Goal: Task Accomplishment & Management: Manage account settings

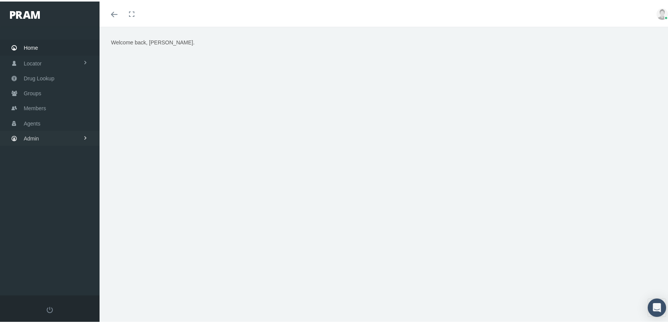
click at [26, 132] on span "Admin" at bounding box center [31, 137] width 15 height 15
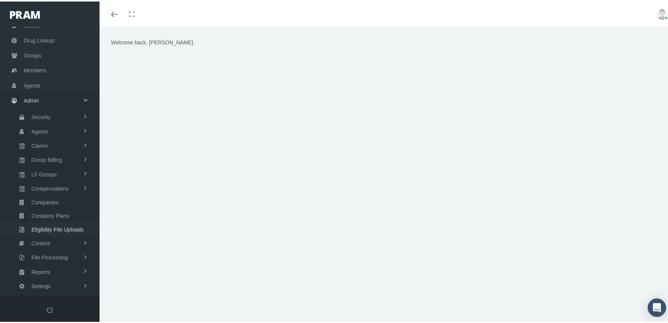
scroll to position [38, 0]
click at [37, 221] on span "Eligibility File Uploads" at bounding box center [57, 227] width 52 height 13
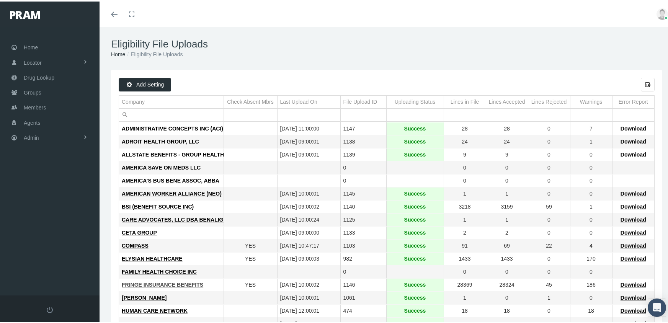
click at [152, 284] on span "FRINGE INSURANCE BENEFITS" at bounding box center [163, 283] width 82 height 6
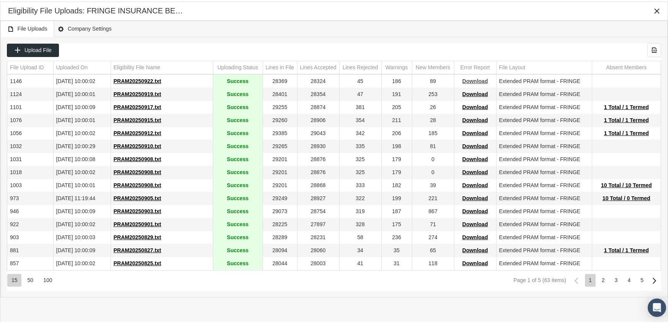
click at [470, 78] on span "Download" at bounding box center [475, 80] width 26 height 6
drag, startPoint x: 452, startPoint y: 31, endPoint x: 479, endPoint y: 25, distance: 27.6
click at [452, 31] on div "File Uploads Company Settings" at bounding box center [333, 27] width 667 height 16
click at [656, 7] on icon "Close" at bounding box center [657, 9] width 7 height 7
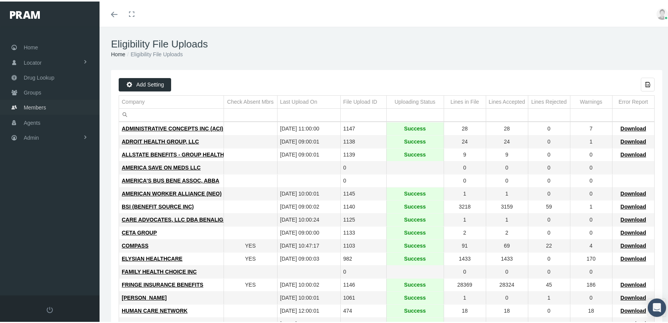
click at [31, 103] on span "Members" at bounding box center [35, 106] width 22 height 15
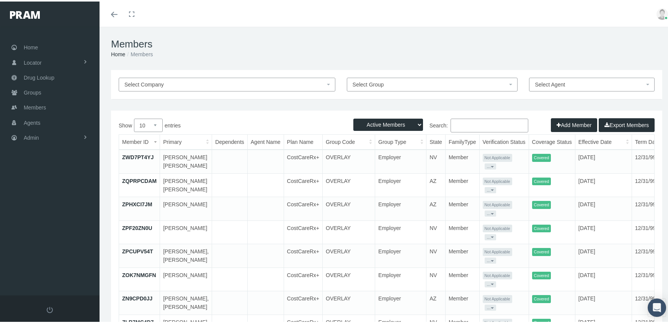
click at [391, 125] on select "Active Members Terminated Members Active & Terminated" at bounding box center [388, 123] width 70 height 12
select select "3"
click at [353, 117] on select "Active Members Terminated Members Active & Terminated" at bounding box center [388, 123] width 70 height 12
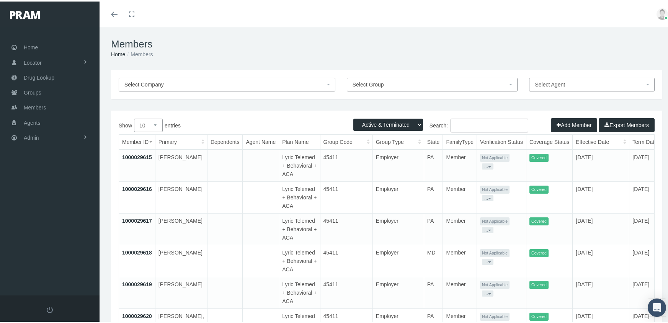
click at [476, 125] on input "Search:" at bounding box center [490, 124] width 78 height 14
paste input "F08523940"
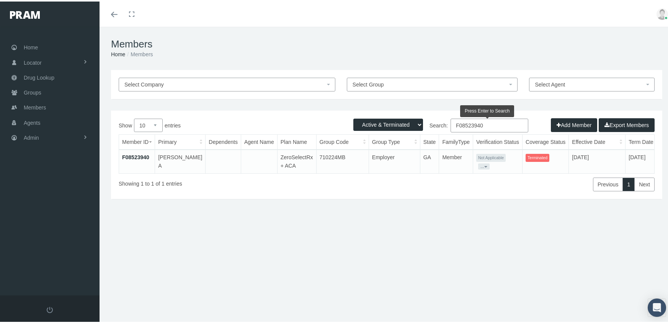
type input "F08523940"
click at [133, 155] on link "F08523940" at bounding box center [135, 156] width 27 height 6
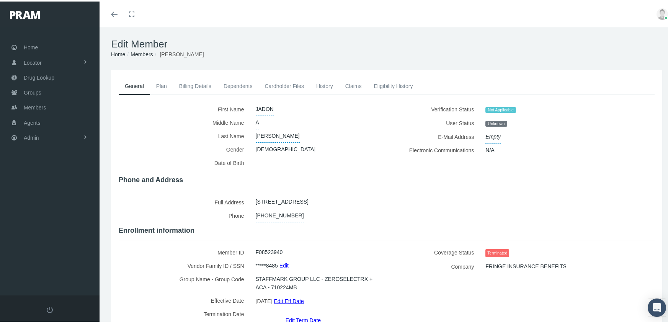
click at [307, 313] on link "Edit Term Date" at bounding box center [303, 318] width 35 height 11
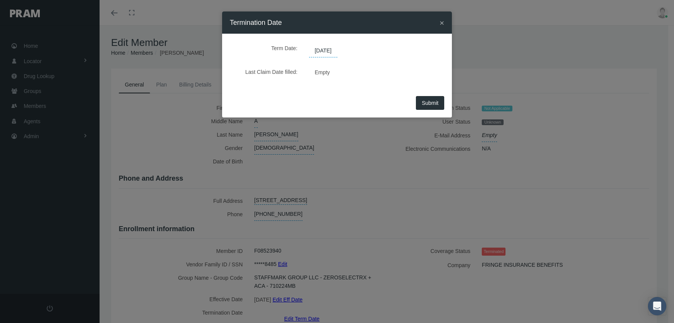
click at [333, 51] on span "07/17/2025" at bounding box center [323, 50] width 28 height 13
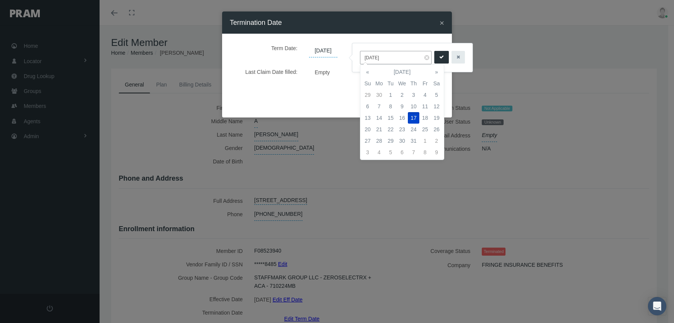
drag, startPoint x: 377, startPoint y: 54, endPoint x: 351, endPoint y: 48, distance: 27.1
click at [351, 48] on body "Toggle Fullscreen Toggle navigation Toggle menubar Toggle fullscreen Profile Lo…" at bounding box center [337, 161] width 674 height 323
click at [396, 57] on input "07/17/2025" at bounding box center [396, 57] width 72 height 13
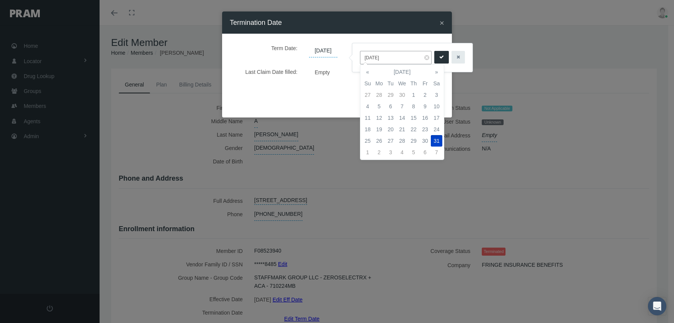
type input "12/31/2039"
click at [439, 54] on icon "submit" at bounding box center [441, 57] width 5 height 7
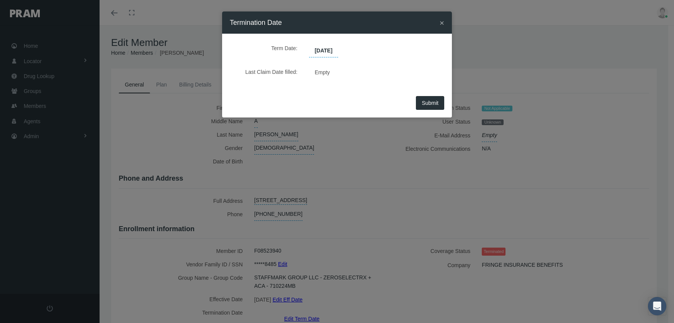
click at [438, 102] on span "Submit" at bounding box center [430, 103] width 17 height 6
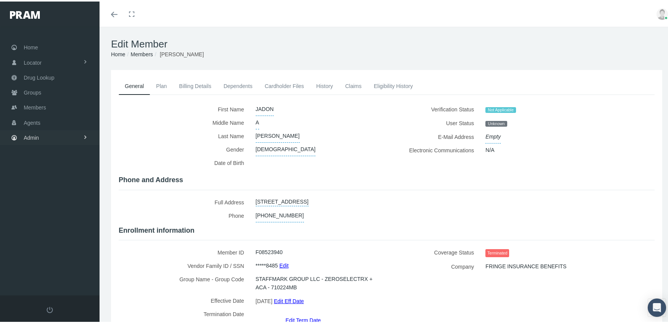
click at [33, 130] on span "Admin" at bounding box center [31, 136] width 15 height 15
click at [44, 175] on span "Claims" at bounding box center [39, 181] width 16 height 13
click at [43, 217] on span "ACA Claims Invoices" at bounding box center [55, 223] width 50 height 13
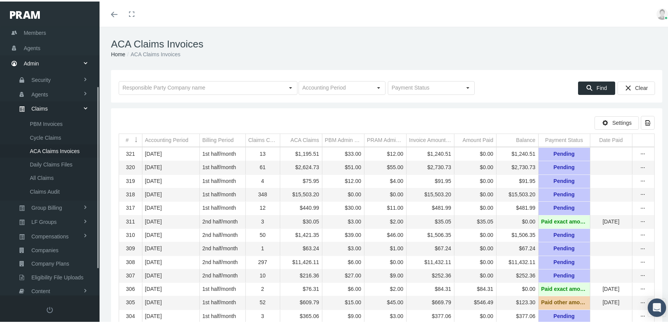
scroll to position [126, 0]
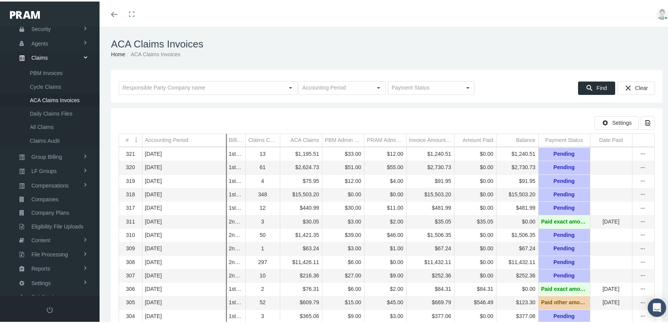
drag, startPoint x: 199, startPoint y: 135, endPoint x: 226, endPoint y: 130, distance: 26.8
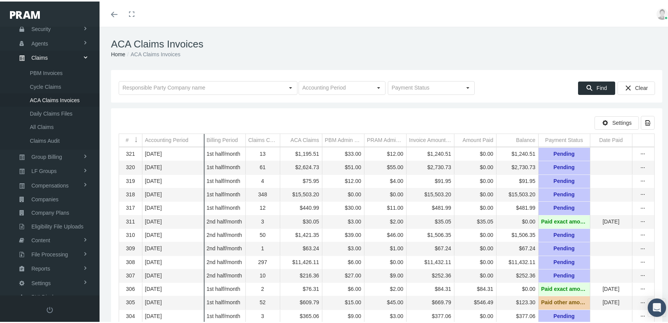
drag, startPoint x: 225, startPoint y: 134, endPoint x: 203, endPoint y: 135, distance: 22.3
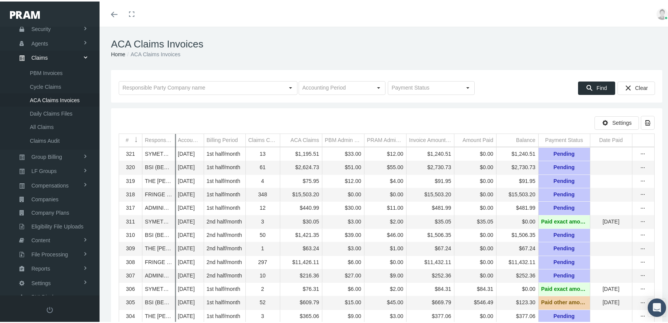
drag, startPoint x: 142, startPoint y: 140, endPoint x: 175, endPoint y: 136, distance: 33.1
click at [641, 196] on icon "more" at bounding box center [643, 193] width 7 height 7
click at [616, 221] on div "Invoice" at bounding box center [611, 222] width 75 height 13
click at [641, 194] on icon "more" at bounding box center [643, 193] width 7 height 7
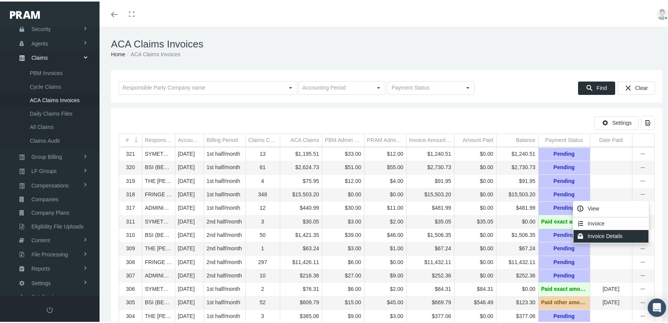
click at [622, 235] on div "Invoice Details" at bounding box center [611, 235] width 75 height 13
click at [412, 47] on h1 "ACA Claims Invoices" at bounding box center [386, 43] width 551 height 12
